Goal: Task Accomplishment & Management: Use online tool/utility

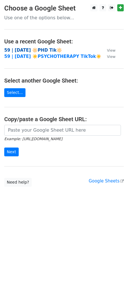
click at [33, 49] on strong "59 | [DATE] 🔆PHD Tik🔆" at bounding box center [33, 50] width 58 height 5
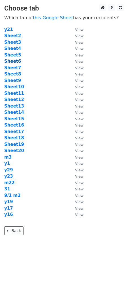
click at [13, 63] on strong "Sheet6" at bounding box center [12, 61] width 17 height 5
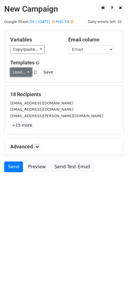
click at [17, 71] on link "Load..." at bounding box center [21, 72] width 22 height 9
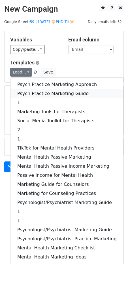
click at [31, 89] on link "Psych Practice Marketing Guide" at bounding box center [67, 93] width 113 height 9
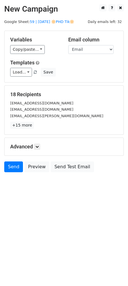
click at [37, 143] on div "Advanced Tracking Track Opens UTM Codes Track Clicks Filters Only include sprea…" at bounding box center [64, 147] width 119 height 18
click at [36, 145] on icon at bounding box center [36, 146] width 3 height 3
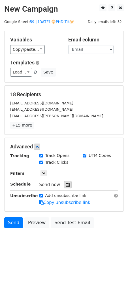
click at [66, 183] on icon at bounding box center [68, 185] width 4 height 4
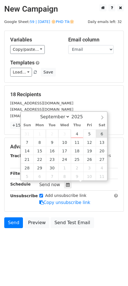
type input "2025-09-06 12:00"
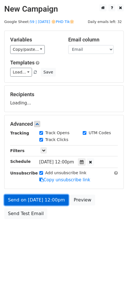
click at [47, 200] on link "Send on Sep 6 at 12:00pm" at bounding box center [36, 200] width 64 height 11
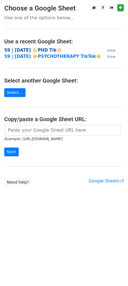
click at [38, 48] on strong "59 | SEPT 1 🔆PHD Tik🔆" at bounding box center [33, 50] width 58 height 5
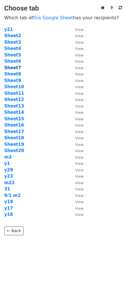
click at [14, 68] on strong "Sheet7" at bounding box center [12, 67] width 17 height 5
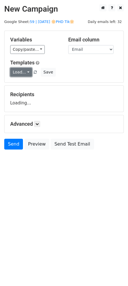
click at [20, 71] on link "Load..." at bounding box center [21, 72] width 22 height 9
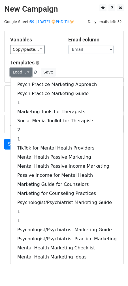
click at [20, 71] on link "Load..." at bounding box center [21, 72] width 22 height 9
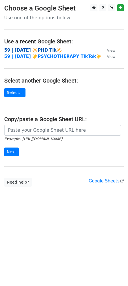
click at [43, 49] on strong "59 | SEPT 1 🔆PHD Tik🔆" at bounding box center [33, 50] width 58 height 5
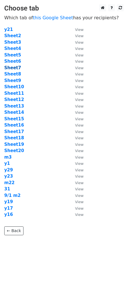
click strong "Sheet7"
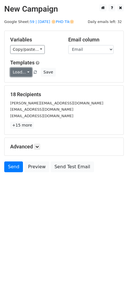
click at [20, 70] on link "Load..." at bounding box center [21, 72] width 22 height 9
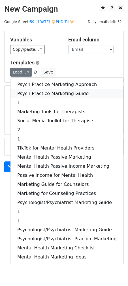
click at [29, 91] on link "Psych Practice Marketing Guide" at bounding box center [67, 93] width 113 height 9
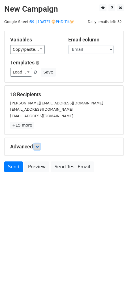
click at [39, 147] on icon at bounding box center [36, 146] width 3 height 3
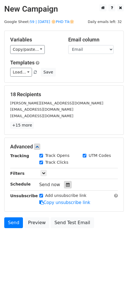
click at [66, 186] on icon at bounding box center [68, 185] width 4 height 4
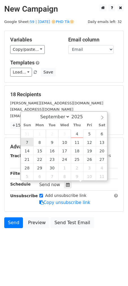
type input "2025-09-07 12:00"
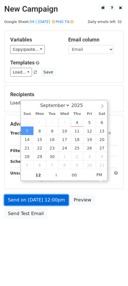
click at [28, 200] on link "Send on Sep 7 at 12:00pm" at bounding box center [36, 200] width 64 height 11
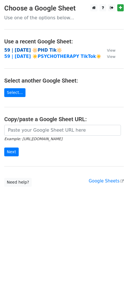
click at [41, 49] on strong "59 | [DATE] 🔆PHD Tik🔆" at bounding box center [33, 50] width 58 height 5
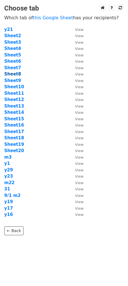
click at [16, 74] on strong "Sheet8" at bounding box center [12, 74] width 17 height 5
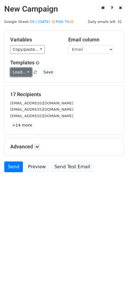
click at [22, 72] on link "Load..." at bounding box center [21, 72] width 22 height 9
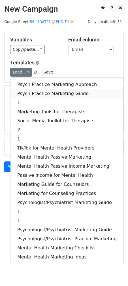
click at [44, 92] on link "Psych Practice Marketing Guide" at bounding box center [67, 93] width 113 height 9
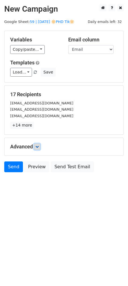
click at [35, 147] on link at bounding box center [37, 147] width 6 height 6
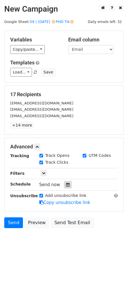
click at [66, 181] on div at bounding box center [68, 184] width 8 height 7
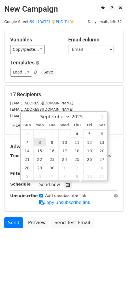
type input "[DATE] 12:00"
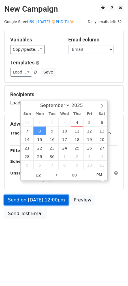
click at [34, 197] on link "Send on [DATE] 12:00pm" at bounding box center [36, 200] width 64 height 11
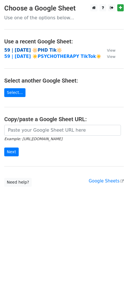
click at [41, 49] on strong "59 | SEPT 1 🔆PHD Tik🔆" at bounding box center [33, 50] width 58 height 5
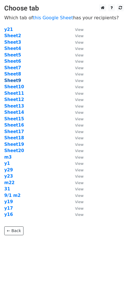
click at [15, 82] on strong "Sheet9" at bounding box center [12, 80] width 17 height 5
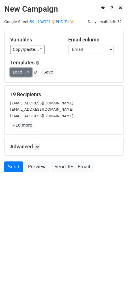
click at [24, 74] on link "Load..." at bounding box center [21, 72] width 22 height 9
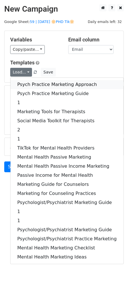
click at [32, 83] on link "Psych Practice Marketing Approach" at bounding box center [67, 84] width 113 height 9
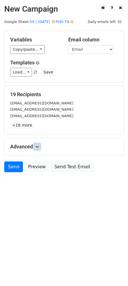
click at [37, 147] on icon at bounding box center [36, 146] width 3 height 3
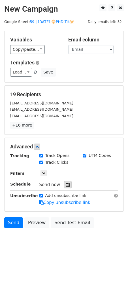
click at [65, 182] on div at bounding box center [68, 184] width 8 height 7
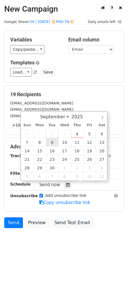
type input "[DATE] 12:00"
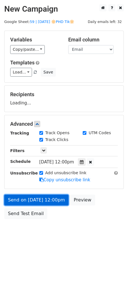
click at [49, 196] on link "Send on [DATE] 12:00pm" at bounding box center [36, 200] width 64 height 11
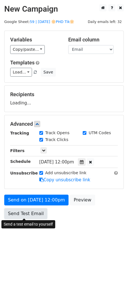
click at [37, 208] on link "Send Test Email" at bounding box center [25, 213] width 43 height 11
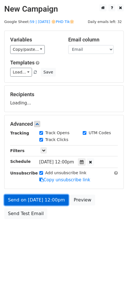
click at [47, 203] on link "Send on [DATE] 12:00pm" at bounding box center [36, 200] width 64 height 11
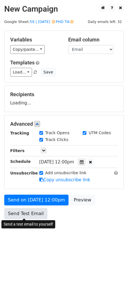
click at [35, 216] on link "Send Test Email" at bounding box center [25, 213] width 43 height 11
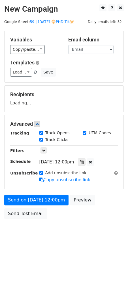
click at [29, 220] on div "Send a test email to yourself" at bounding box center [28, 225] width 54 height 12
click at [29, 215] on link "Send Test Email" at bounding box center [25, 213] width 43 height 11
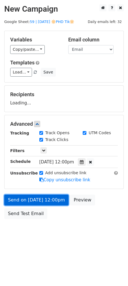
click at [44, 195] on link "Send on [DATE] 12:00pm" at bounding box center [36, 200] width 64 height 11
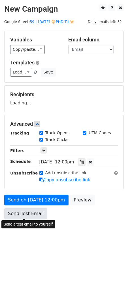
click at [30, 213] on link "Send Test Email" at bounding box center [25, 213] width 43 height 11
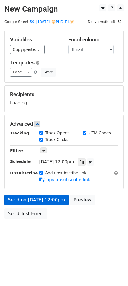
click at [39, 198] on link "Send on [DATE] 12:00pm" at bounding box center [36, 200] width 64 height 11
